Goal: Task Accomplishment & Management: Use online tool/utility

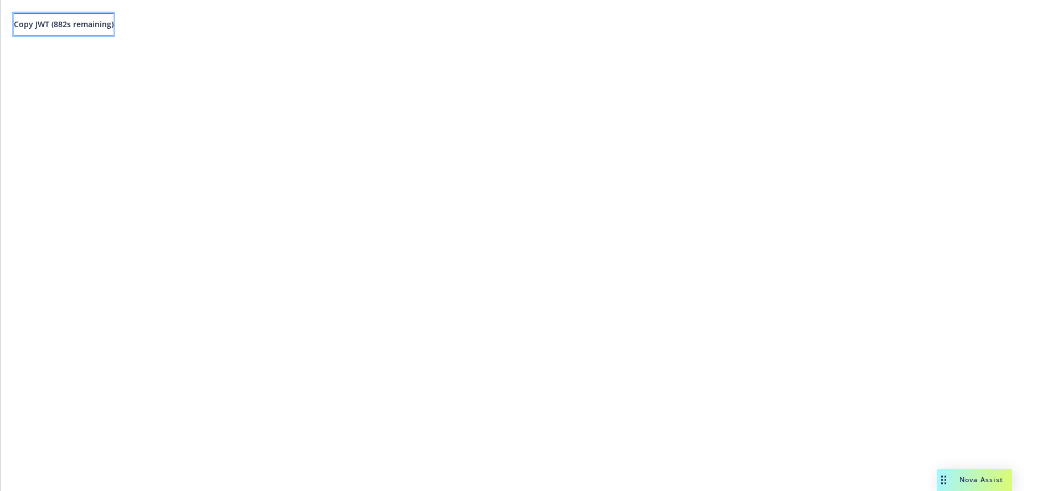
click at [70, 30] on button "Copy JWT ( 882 s remaining)" at bounding box center [64, 24] width 100 height 22
click at [112, 25] on span "Copy JWT ( 860 s remaining)" at bounding box center [64, 24] width 100 height 11
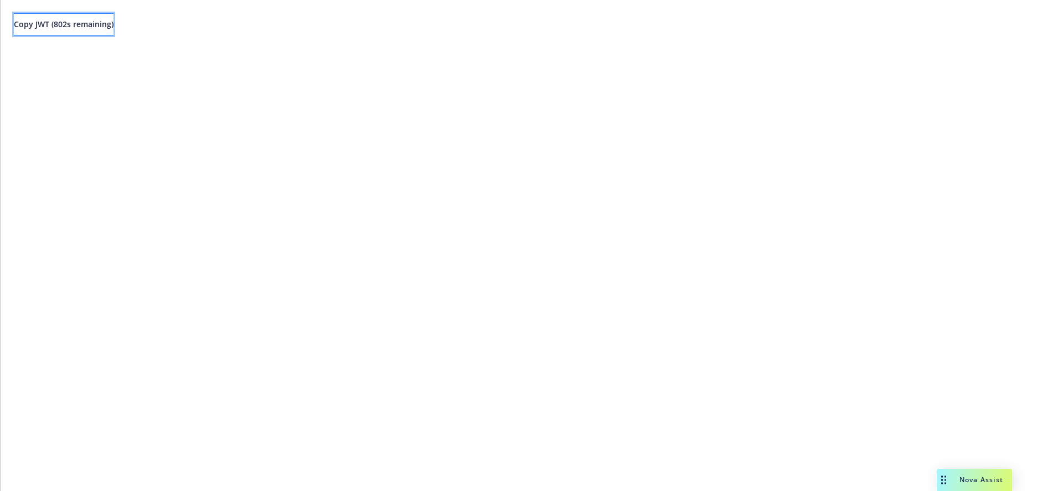
click at [87, 27] on span "Copy JWT ( 802 s remaining)" at bounding box center [64, 24] width 100 height 11
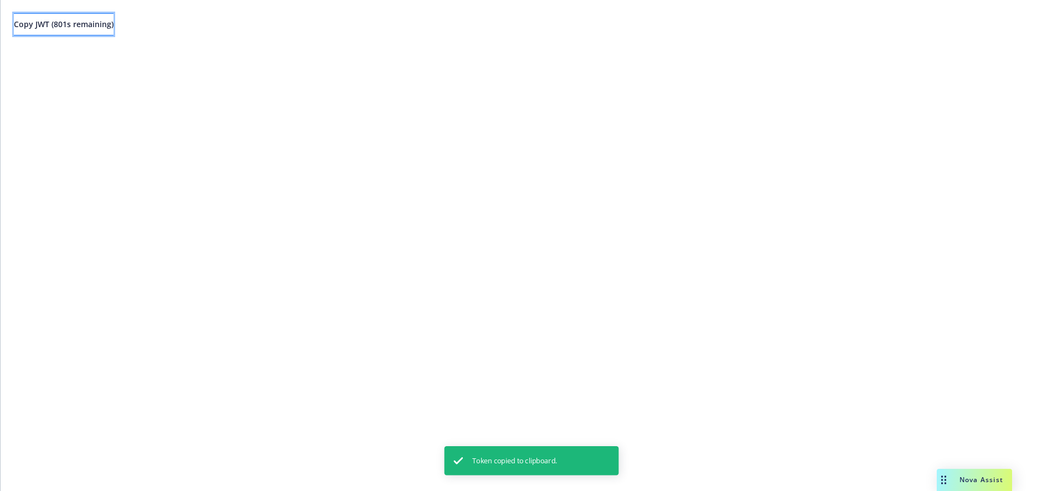
click at [87, 27] on span "Copy JWT ( 801 s remaining)" at bounding box center [64, 24] width 100 height 11
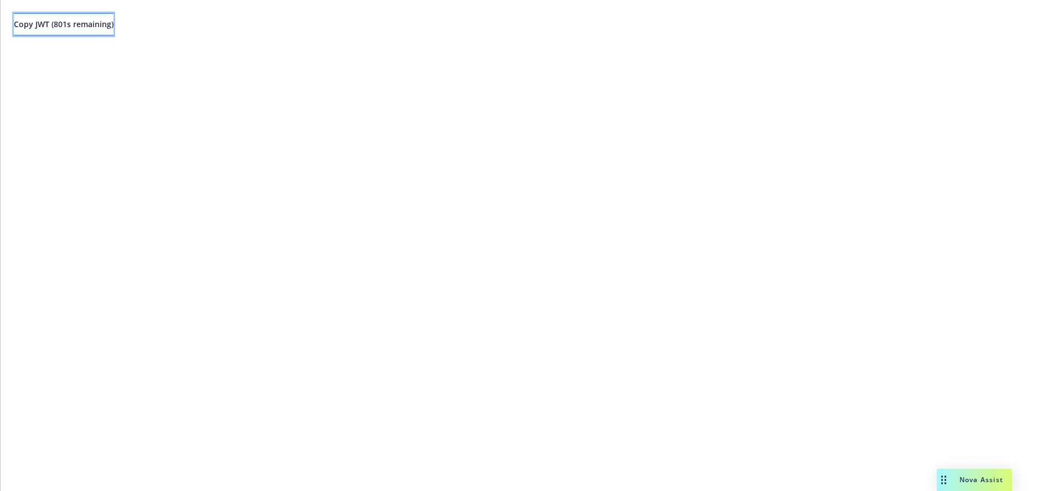
click at [87, 27] on span "Copy JWT ( 801 s remaining)" at bounding box center [64, 24] width 100 height 11
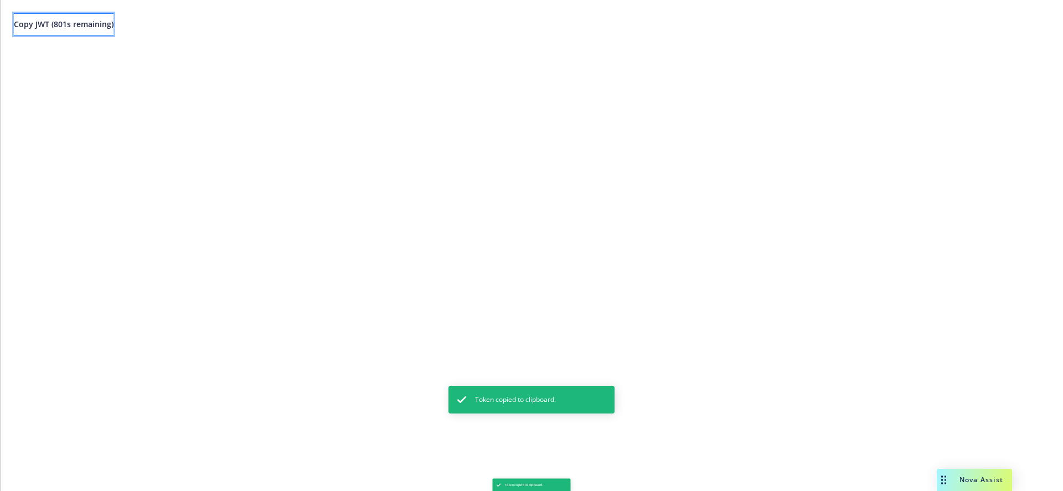
click at [87, 27] on span "Copy JWT ( 801 s remaining)" at bounding box center [64, 24] width 100 height 11
